Goal: Task Accomplishment & Management: Manage account settings

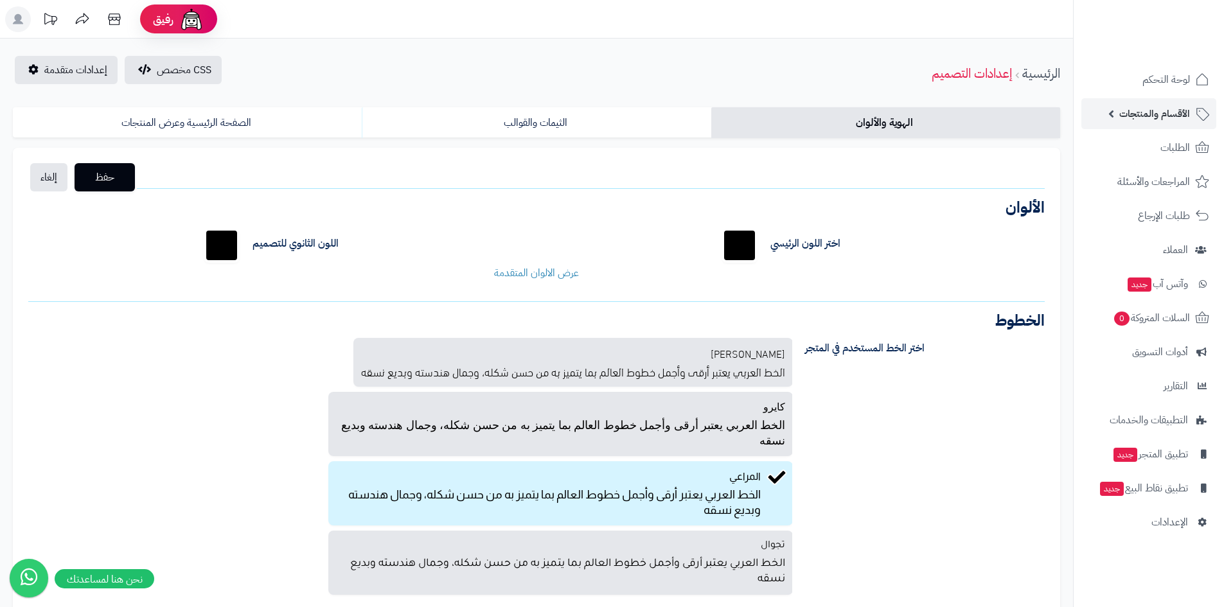
click at [1170, 110] on span "الأقسام والمنتجات" at bounding box center [1154, 114] width 71 height 18
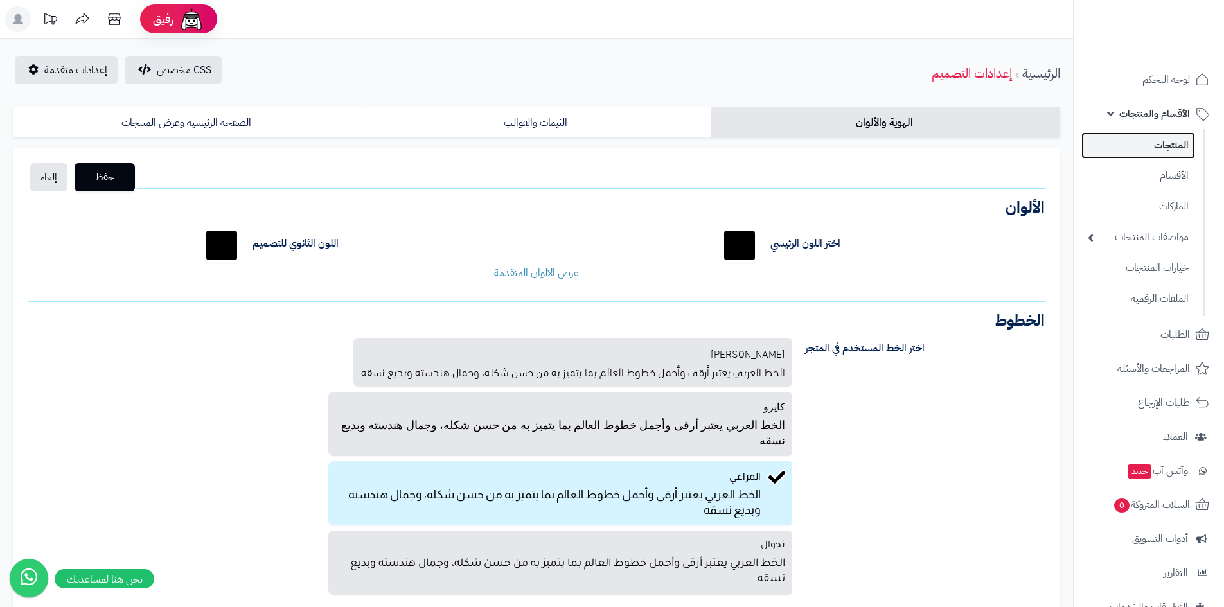
click at [1181, 150] on link "المنتجات" at bounding box center [1138, 145] width 114 height 26
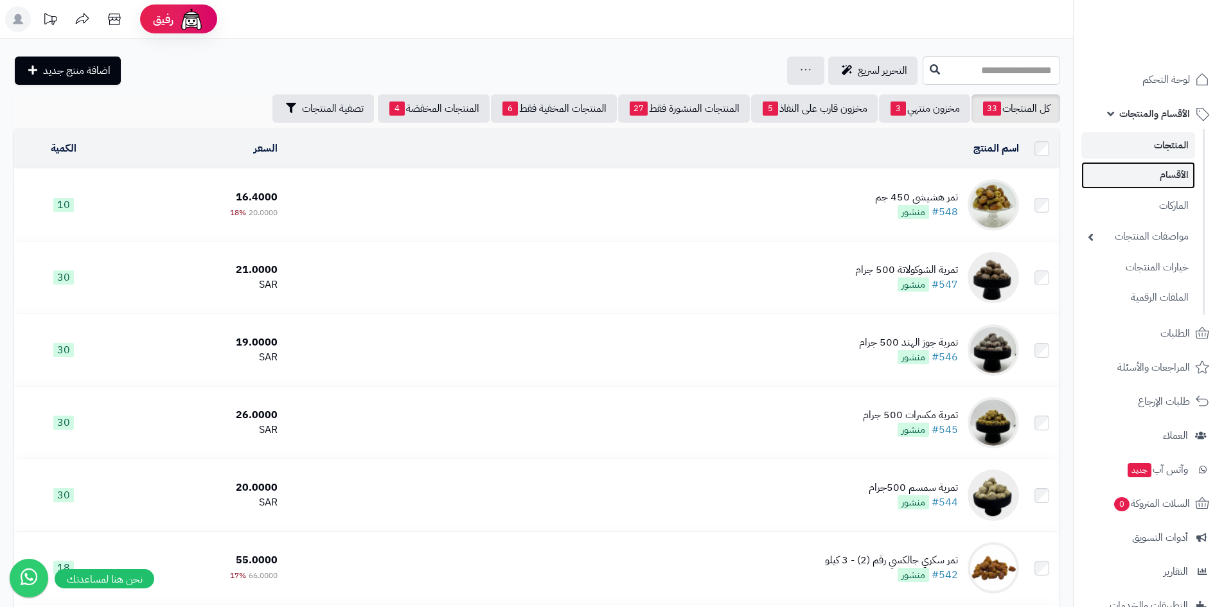
click at [1178, 173] on link "الأقسام" at bounding box center [1138, 175] width 114 height 26
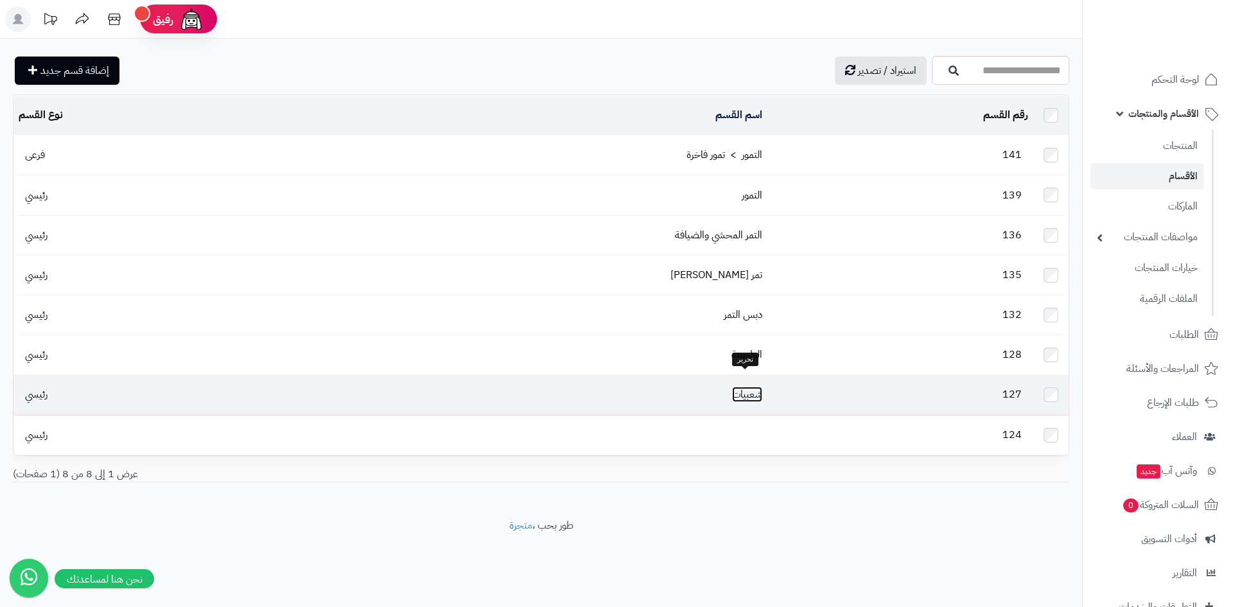
click at [752, 387] on link "شعبيات" at bounding box center [747, 394] width 30 height 15
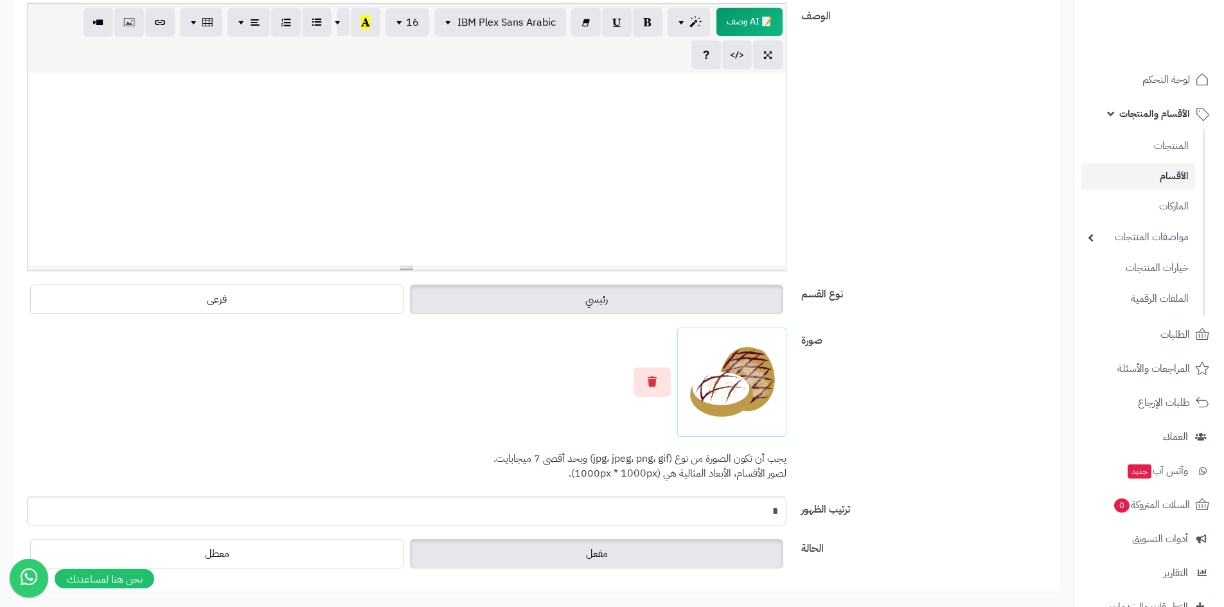
scroll to position [321, 0]
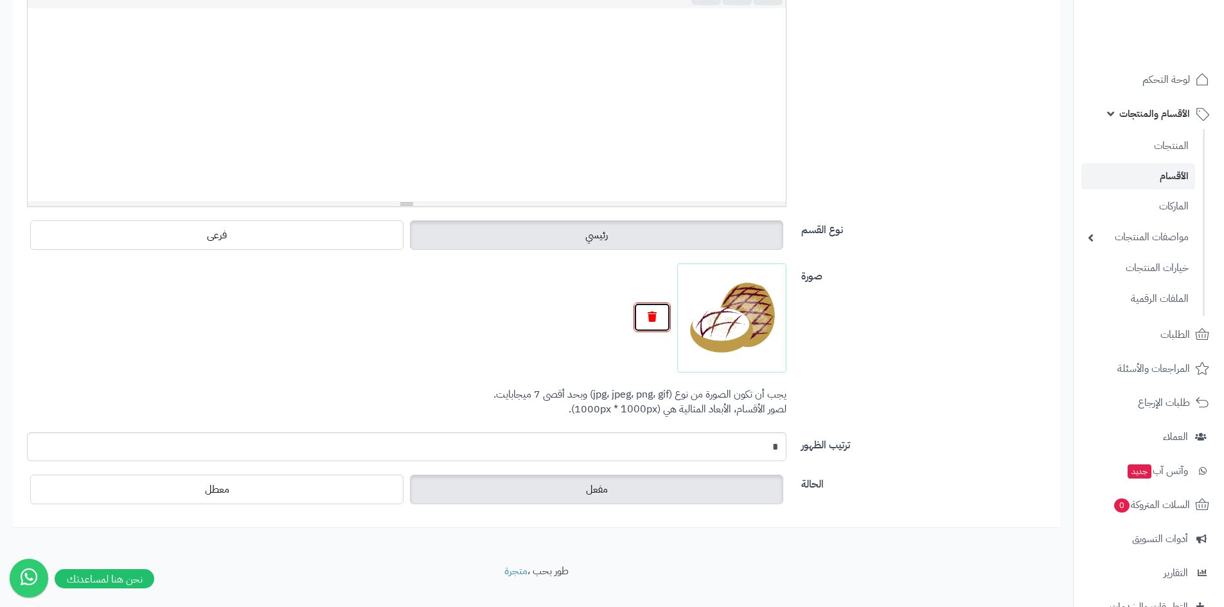
click at [650, 315] on icon "button" at bounding box center [652, 317] width 9 height 10
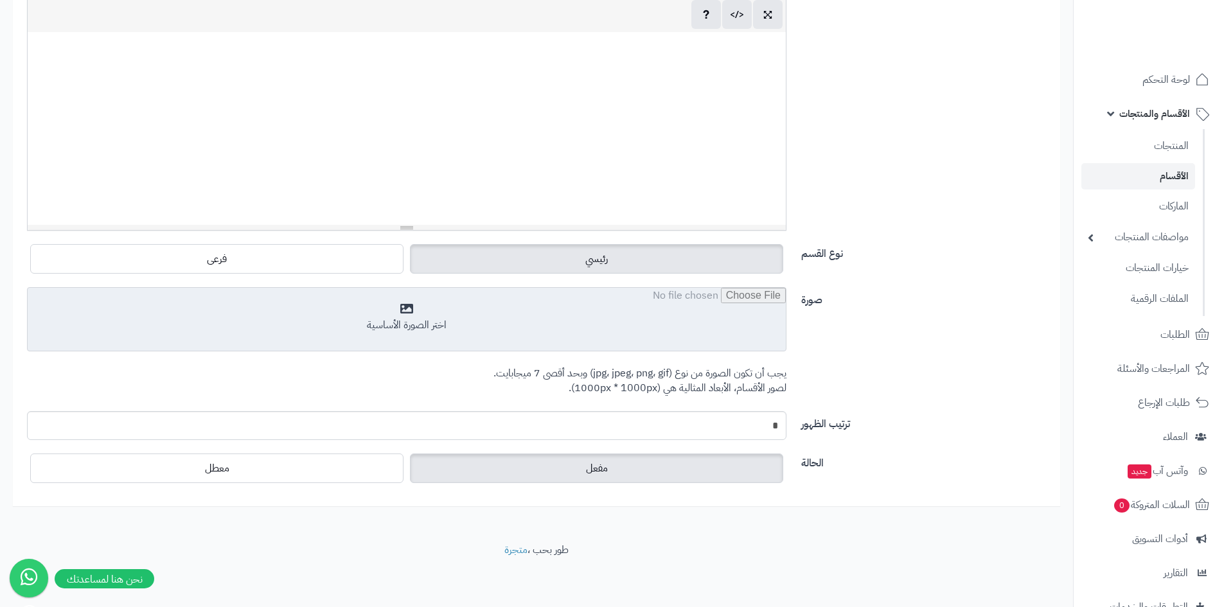
click at [641, 314] on input "file" at bounding box center [407, 320] width 758 height 64
click at [432, 326] on input "file" at bounding box center [407, 320] width 758 height 64
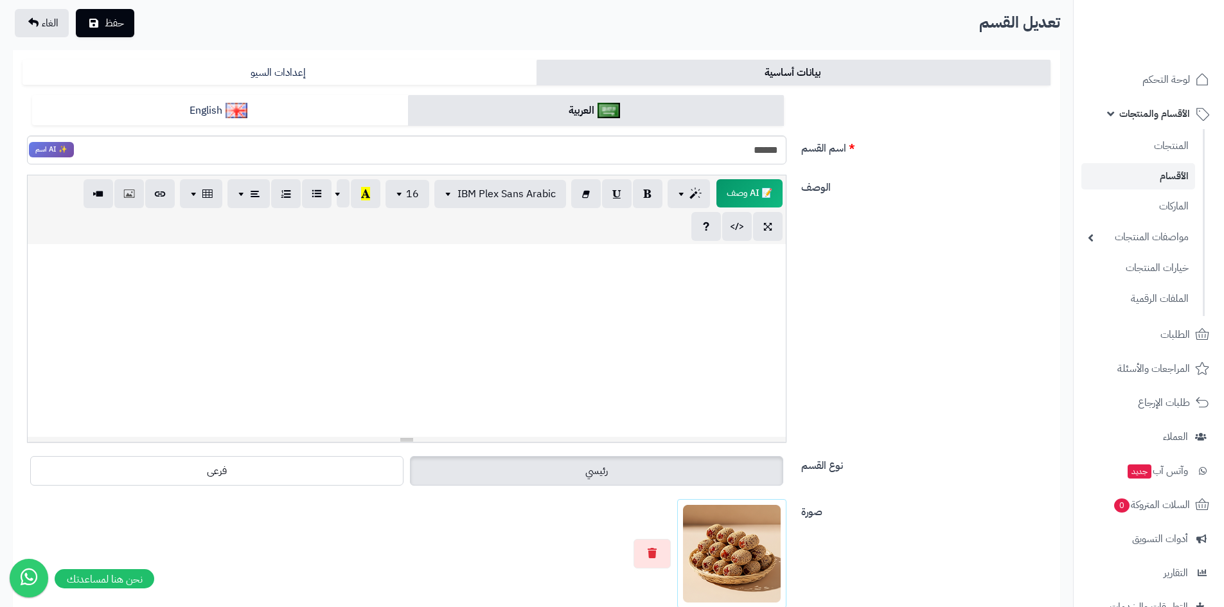
scroll to position [0, 0]
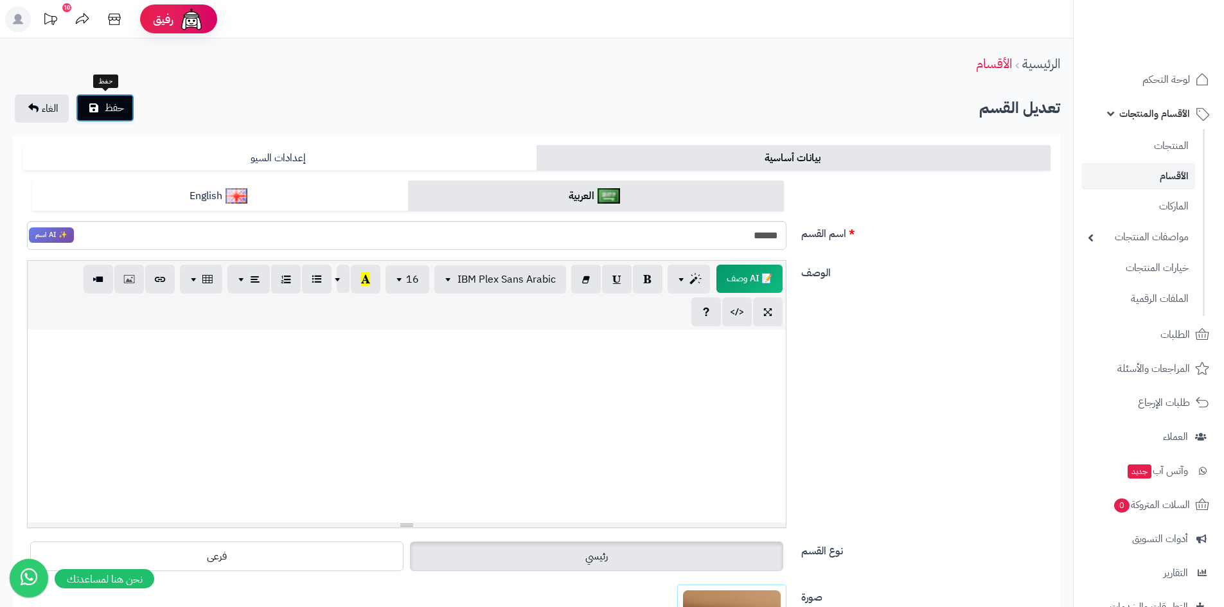
click at [102, 113] on button "حفظ" at bounding box center [105, 108] width 58 height 28
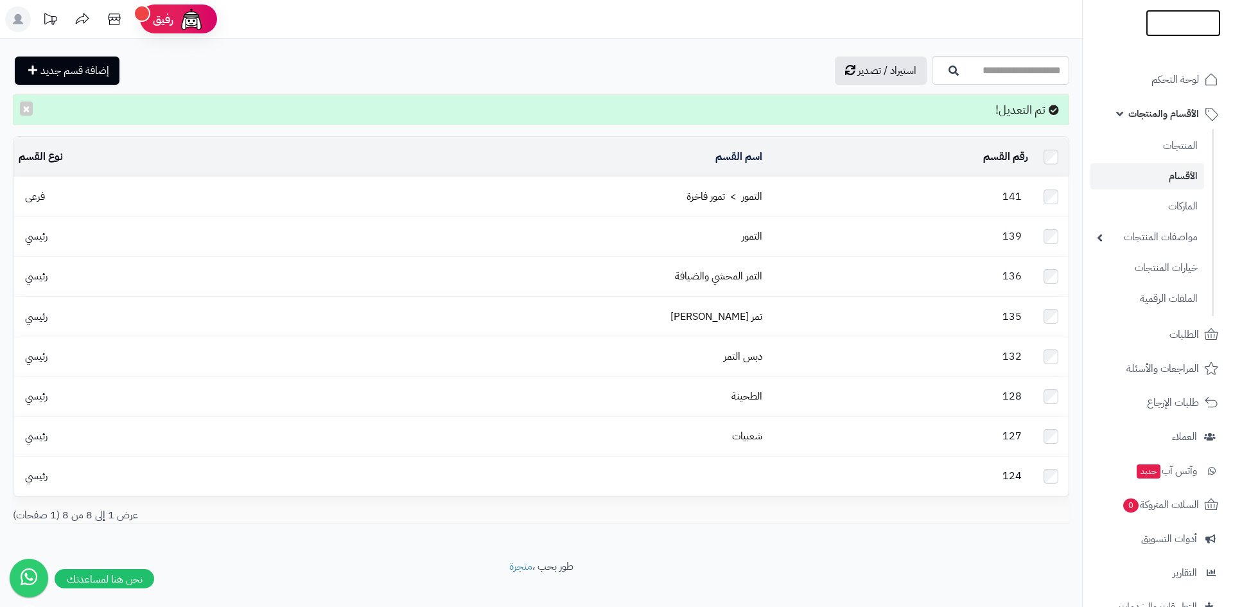
click at [1212, 37] on img at bounding box center [1183, 50] width 75 height 27
